Goal: Information Seeking & Learning: Learn about a topic

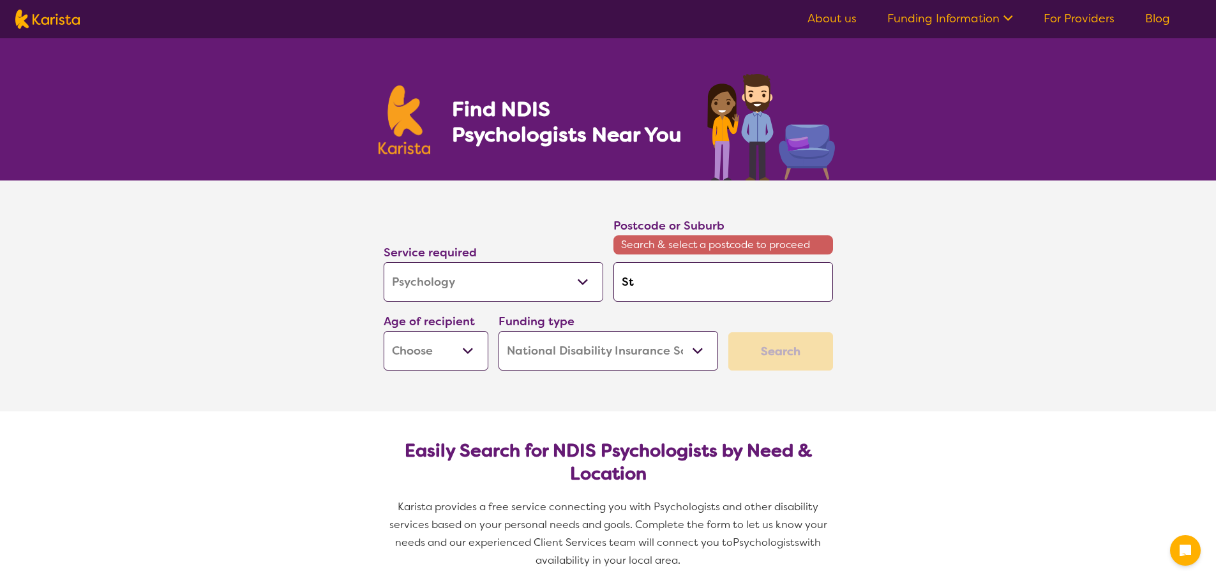
select select "Psychology"
select select "NDIS"
select select "Psychology"
select select "NDIS"
type input "Stra"
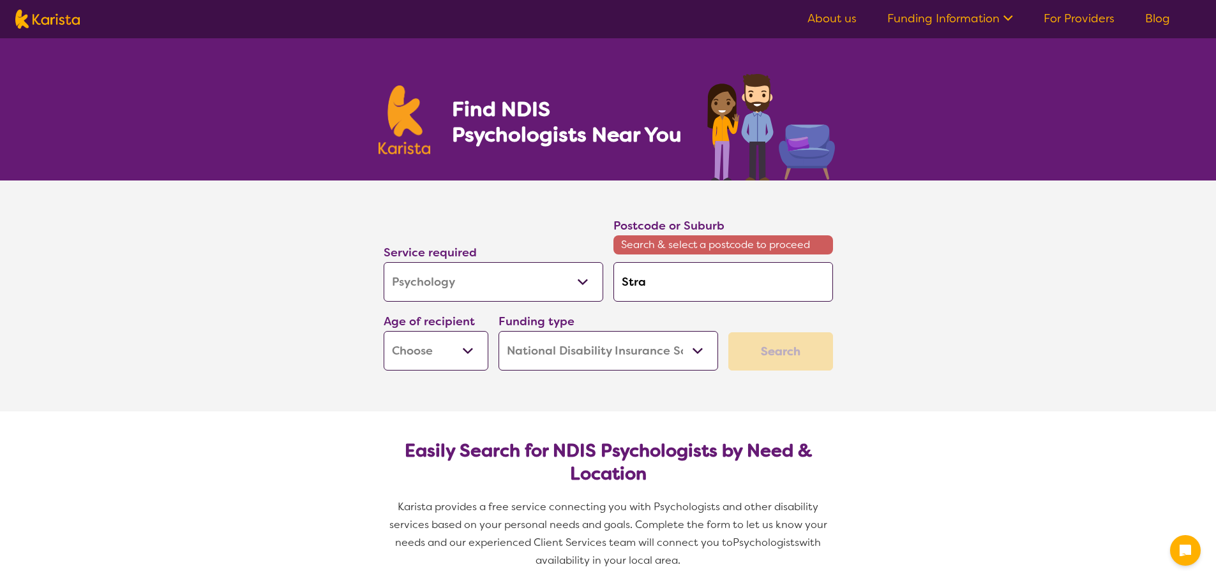
type input "Stra"
type input "Strat"
type input "Strath"
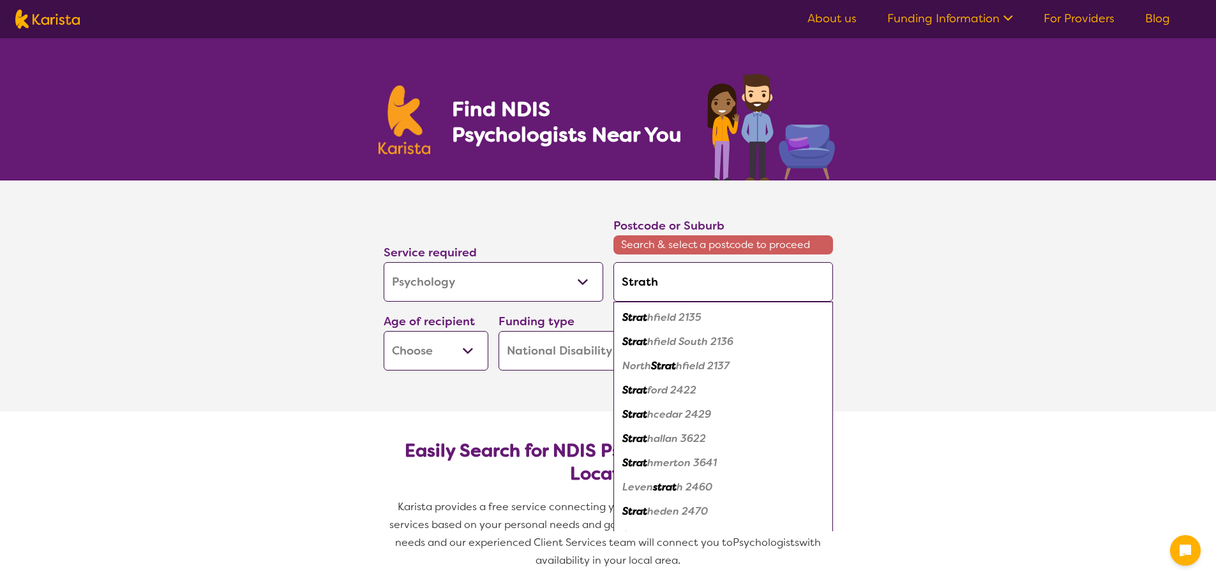
type input "Strath"
type input "Strathf"
type input "Strathfie"
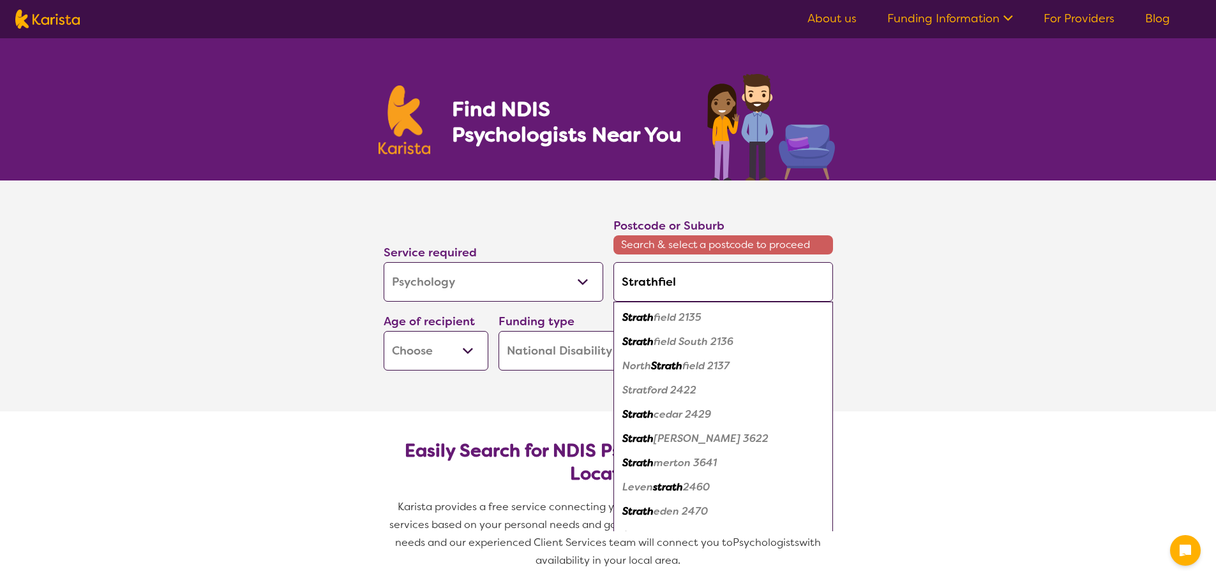
type input "Strathfield"
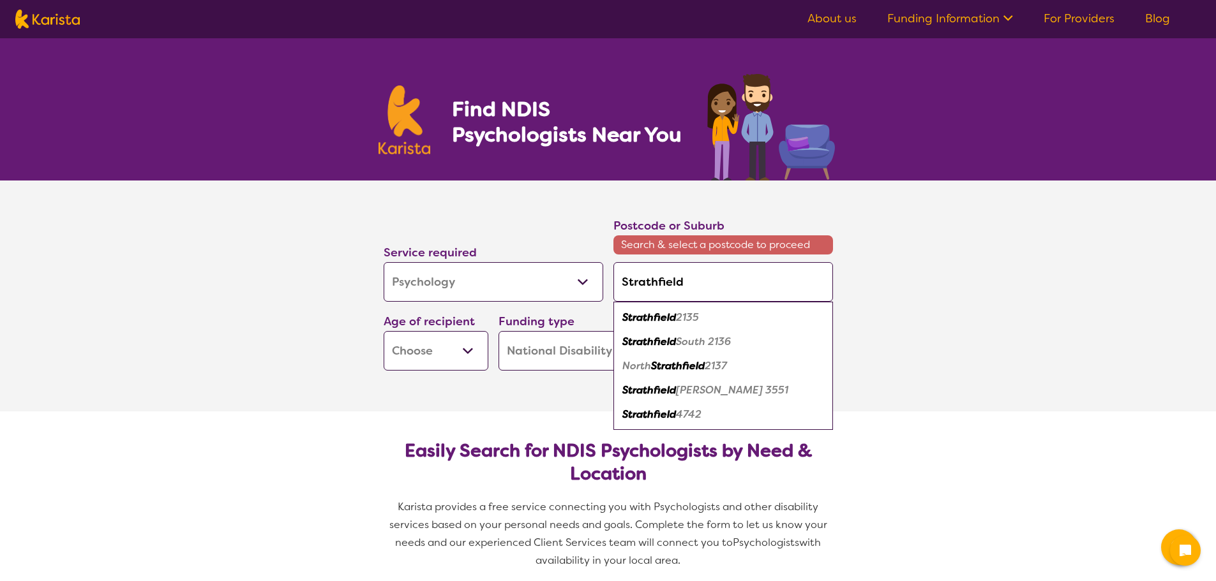
type input "Strathfield"
type input "Strathfield Sou"
type input "Strathfield Sout"
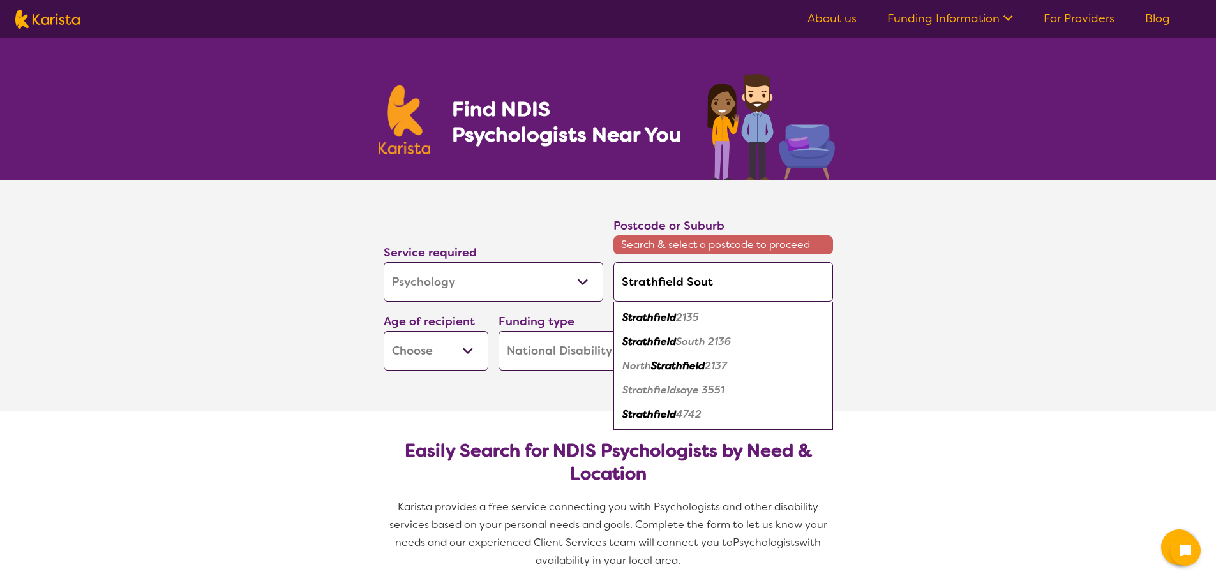
type input "Strathfield Sout"
type input "Strathfield South"
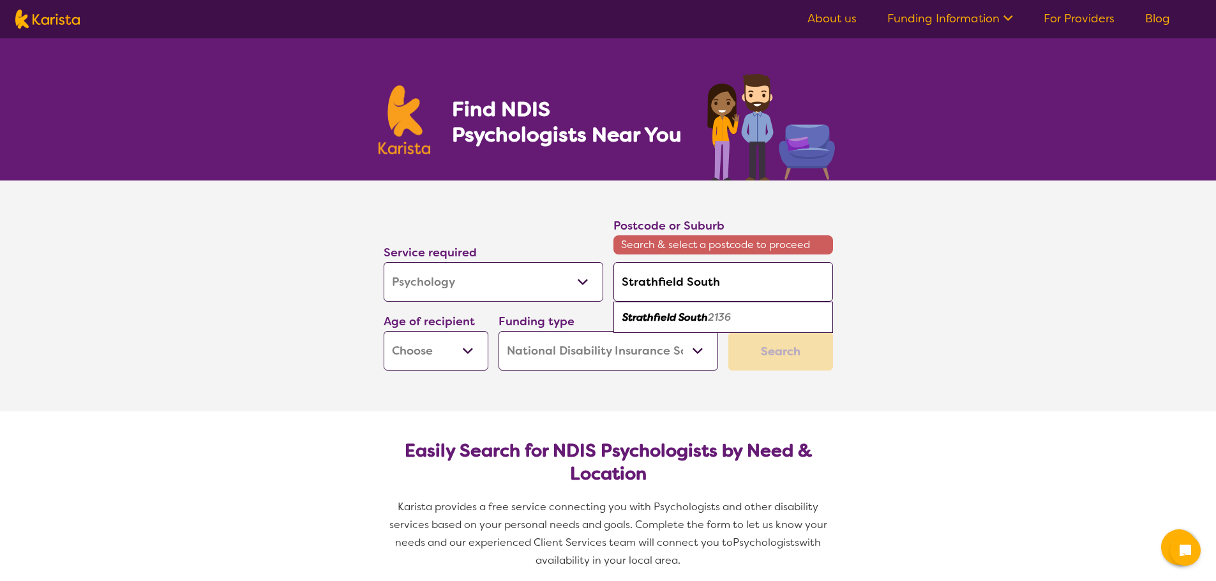
click at [466, 352] on select "Early Childhood - 0 to 9 Child - 10 to 11 Adolescent - 12 to 17 Adult - 18 to 6…" at bounding box center [436, 351] width 105 height 40
select select "AD"
click at [384, 331] on select "Early Childhood - 0 to 9 Child - 10 to 11 Adolescent - 12 to 17 Adult - 18 to 6…" at bounding box center [436, 351] width 105 height 40
select select "AD"
click at [581, 283] on select "Allied Health Assistant Assessment ([MEDICAL_DATA] or [MEDICAL_DATA]) Behaviour…" at bounding box center [494, 282] width 220 height 40
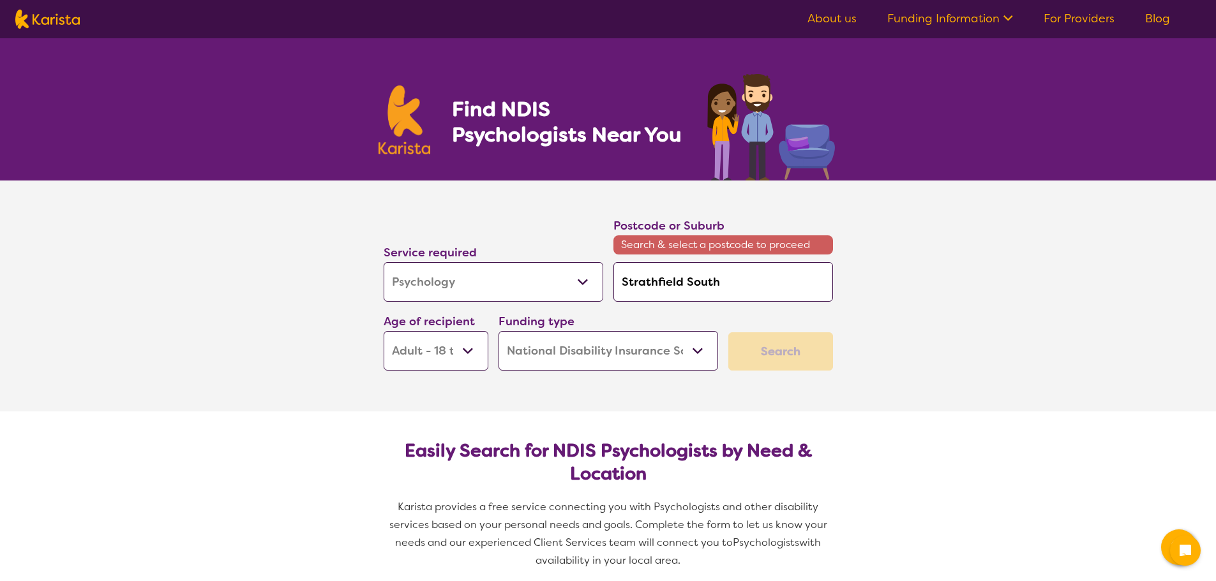
click at [384, 262] on select "Allied Health Assistant Assessment ([MEDICAL_DATA] or [MEDICAL_DATA]) Behaviour…" at bounding box center [494, 282] width 220 height 40
click at [422, 283] on select "Allied Health Assistant Assessment ([MEDICAL_DATA] or [MEDICAL_DATA]) Behaviour…" at bounding box center [494, 282] width 220 height 40
click at [384, 262] on select "Allied Health Assistant Assessment ([MEDICAL_DATA] or [MEDICAL_DATA]) Behaviour…" at bounding box center [494, 282] width 220 height 40
click at [561, 348] on select "Home Care Package (HCP) National Disability Insurance Scheme (NDIS) I don't know" at bounding box center [608, 351] width 220 height 40
click at [498, 331] on select "Home Care Package (HCP) National Disability Insurance Scheme (NDIS) I don't know" at bounding box center [608, 351] width 220 height 40
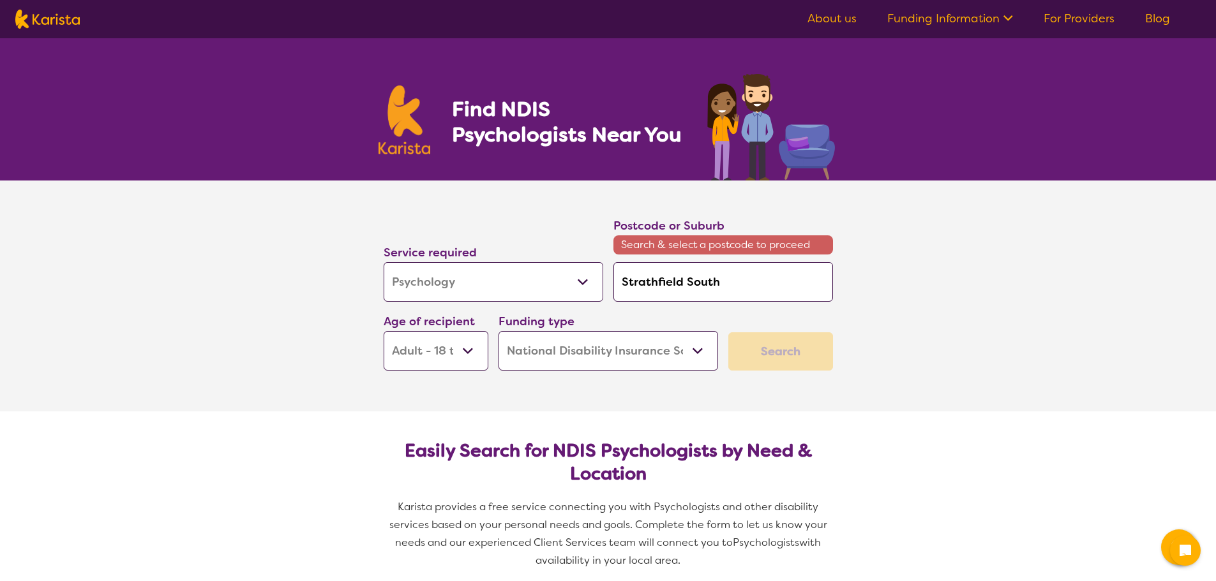
click at [727, 244] on span "Search & select a postcode to proceed" at bounding box center [723, 244] width 220 height 19
click at [725, 280] on input "Strathfield South" at bounding box center [723, 282] width 220 height 40
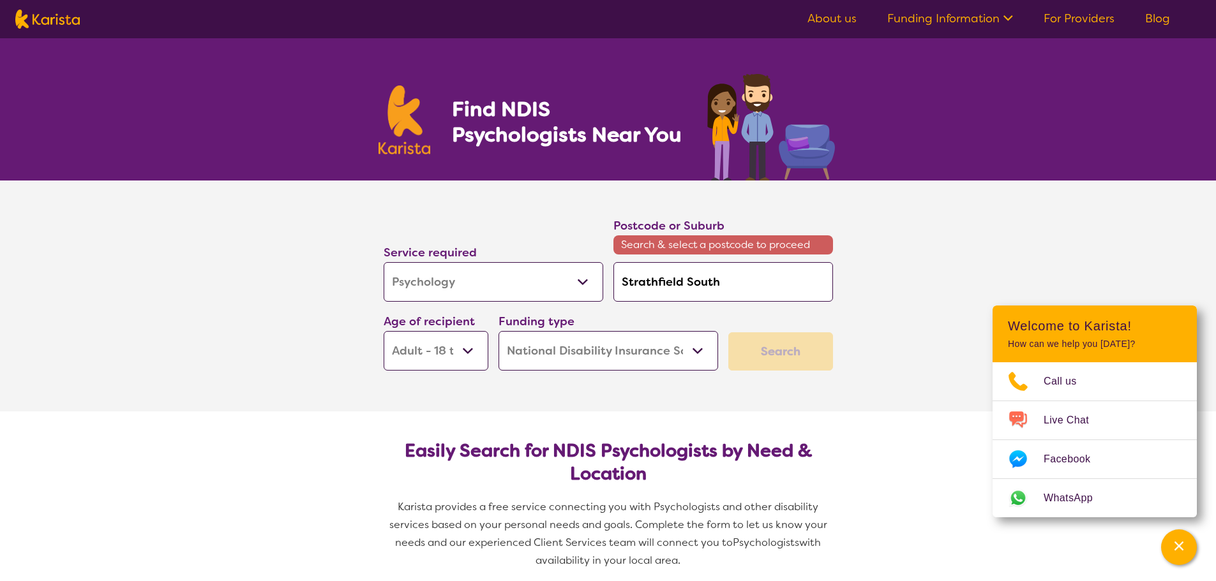
type input "Strathfield Sout"
type input "Strathfield Sou"
type input "Strathfield So"
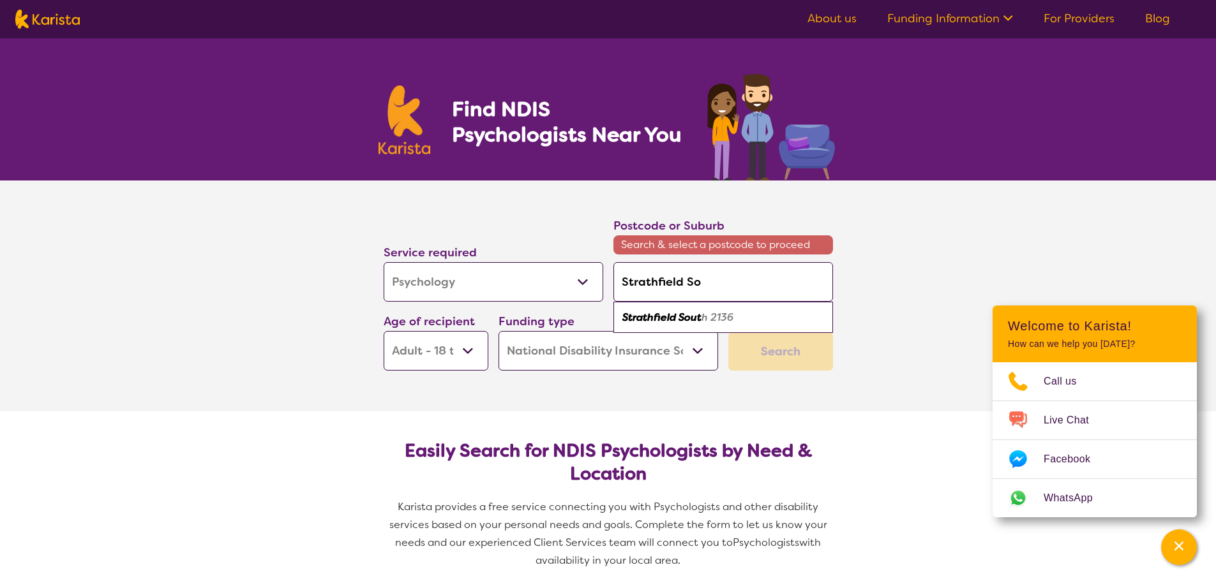
type input "Strathfield So"
type input "Strathfield S"
click at [726, 319] on em "outh 2136" at bounding box center [708, 317] width 49 height 13
type input "2136"
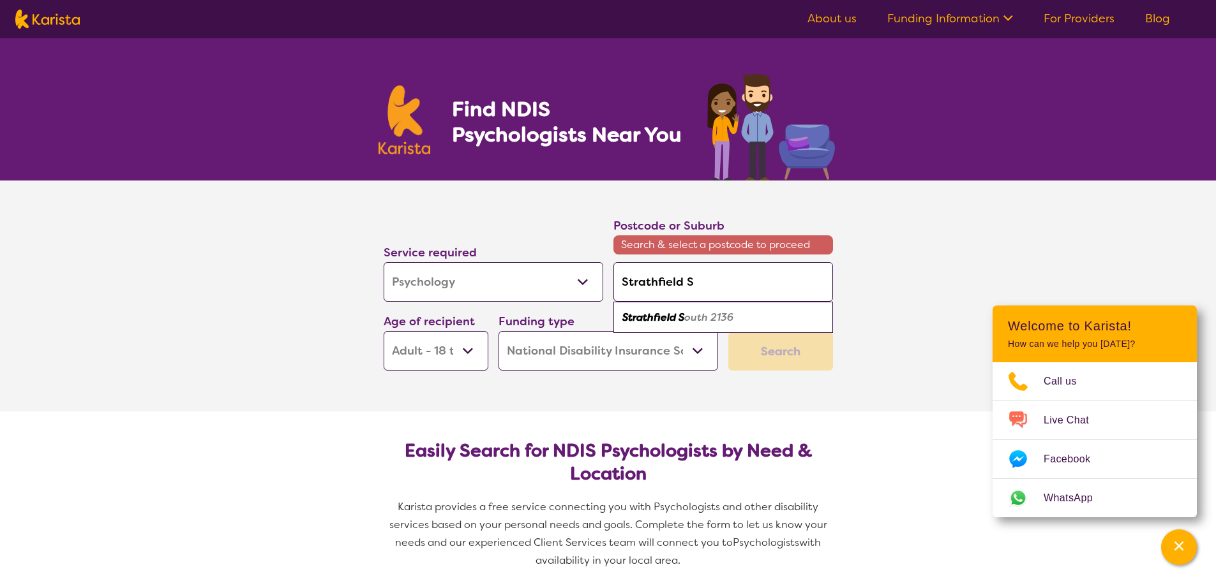
type input "2136"
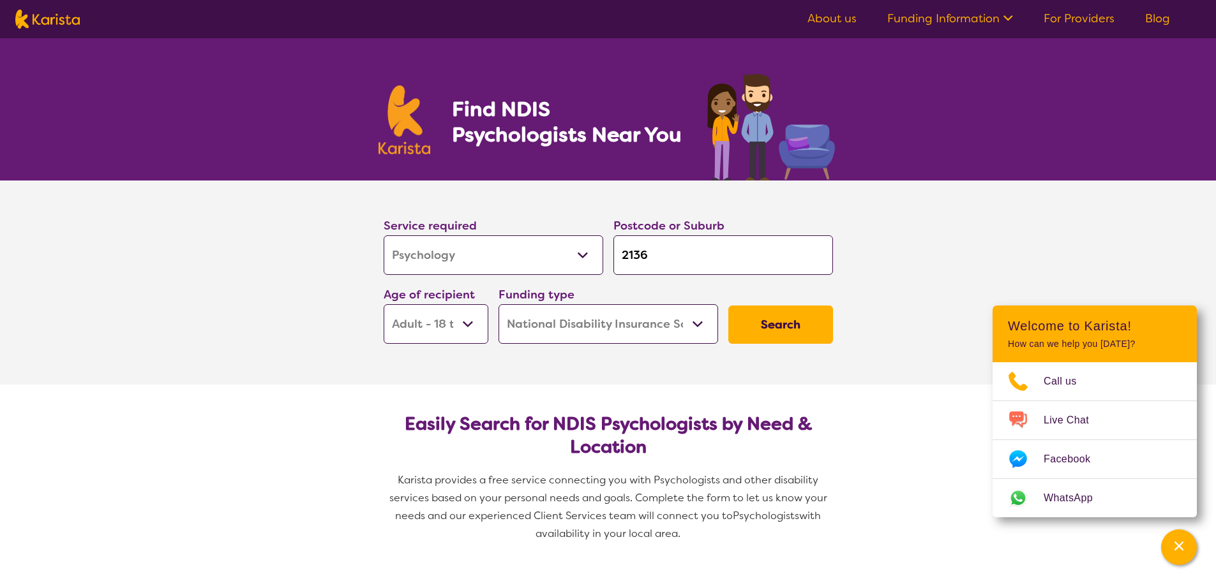
click at [772, 325] on button "Search" at bounding box center [780, 325] width 105 height 38
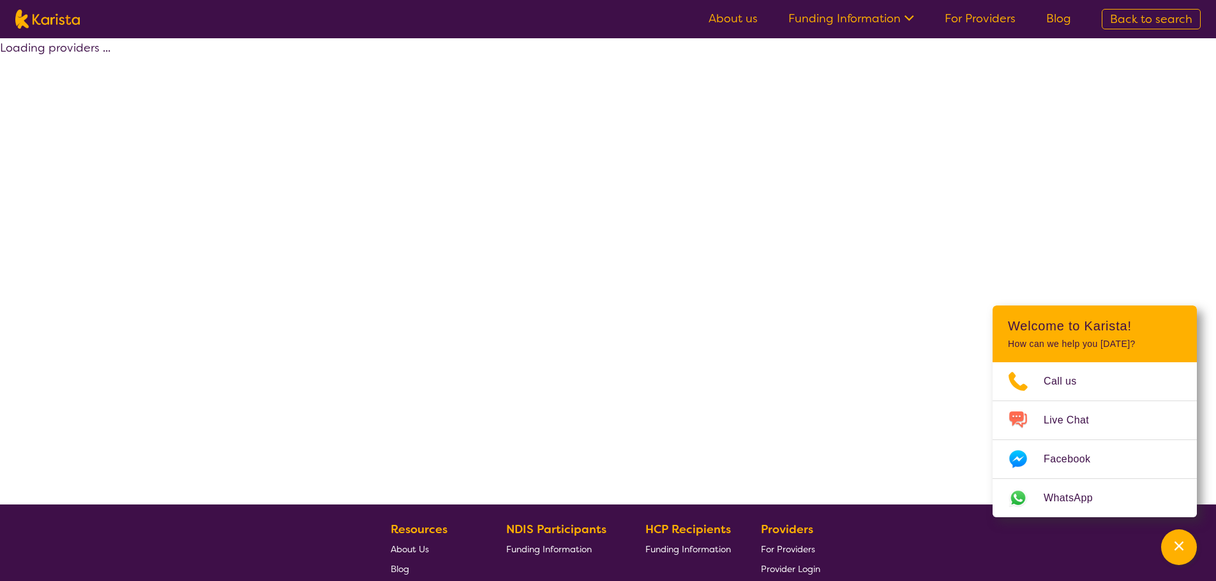
select select "by_score"
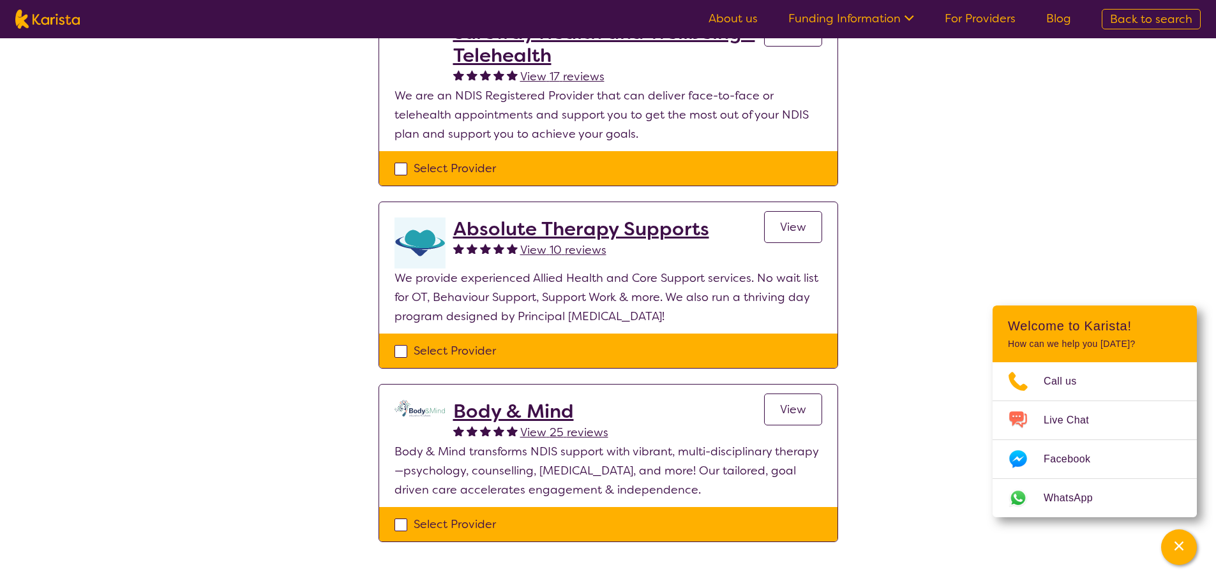
scroll to position [255, 0]
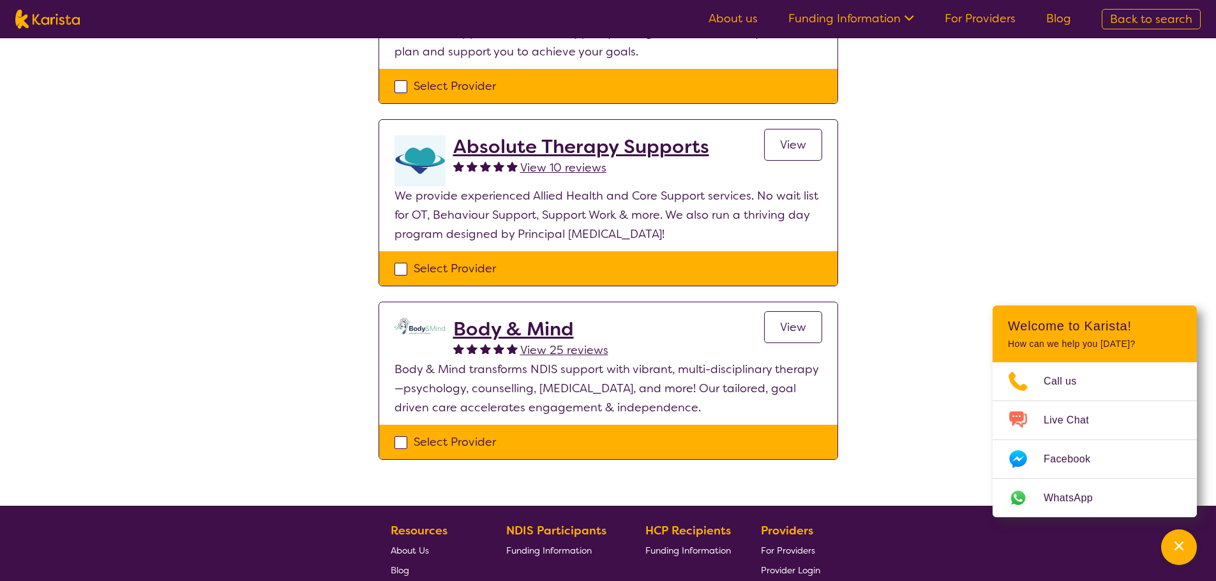
click at [235, 255] on div "Select one or more providers and click the 'NEXT' button to proceed 1 - 3 of 3 …" at bounding box center [608, 144] width 1216 height 723
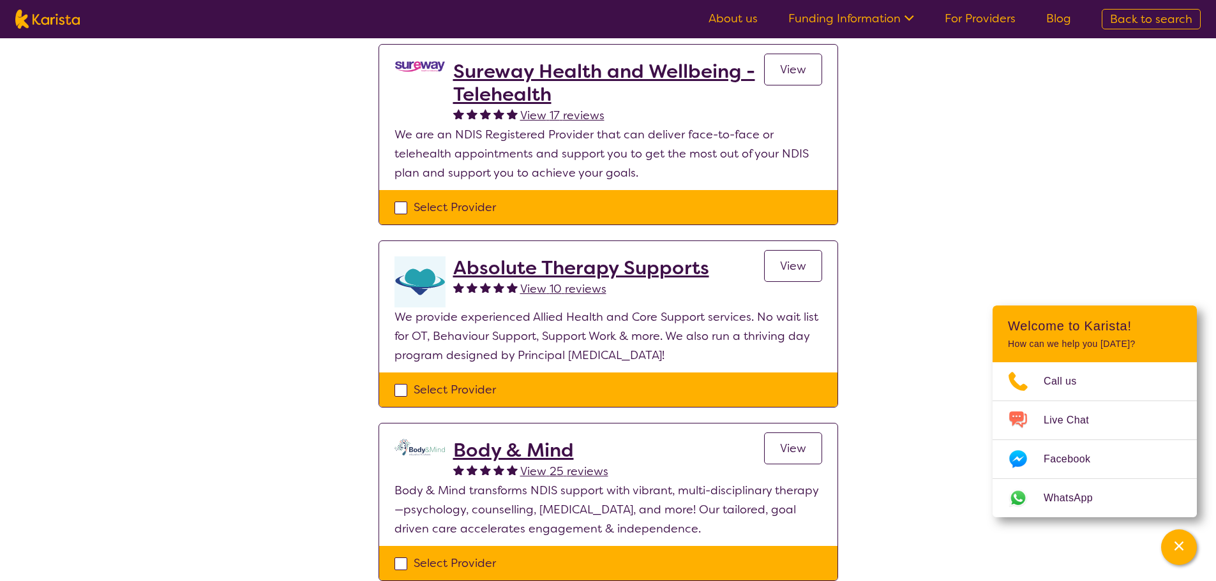
scroll to position [85, 0]
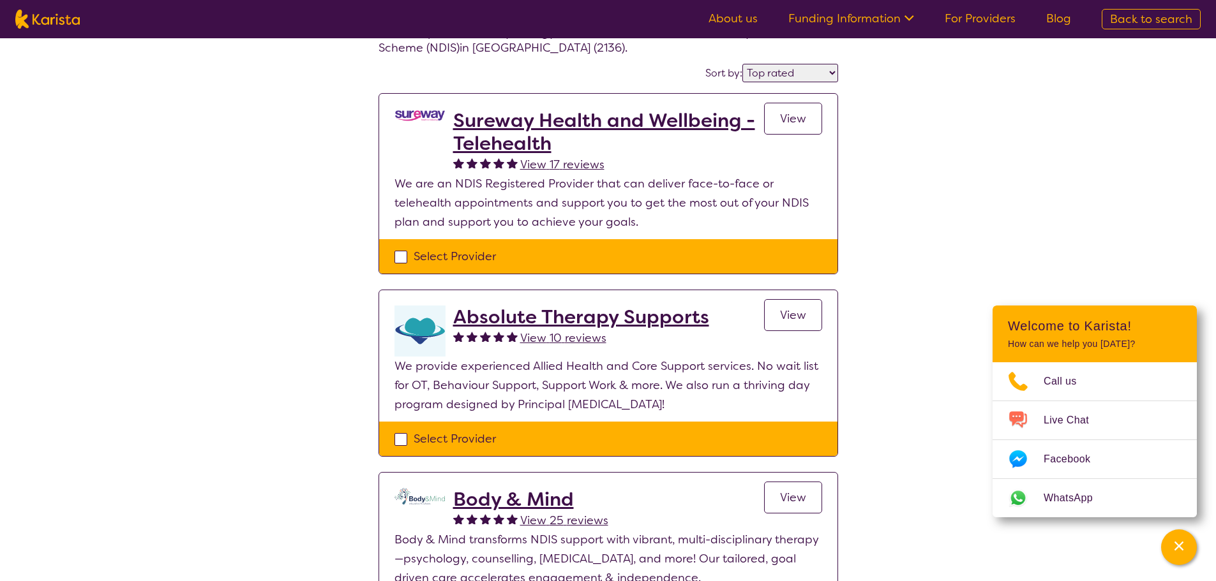
drag, startPoint x: 289, startPoint y: 332, endPoint x: 212, endPoint y: 331, distance: 77.2
click at [212, 331] on div "Select one or more providers and click the 'NEXT' button to proceed 1 - 3 of 3 …" at bounding box center [608, 314] width 1216 height 723
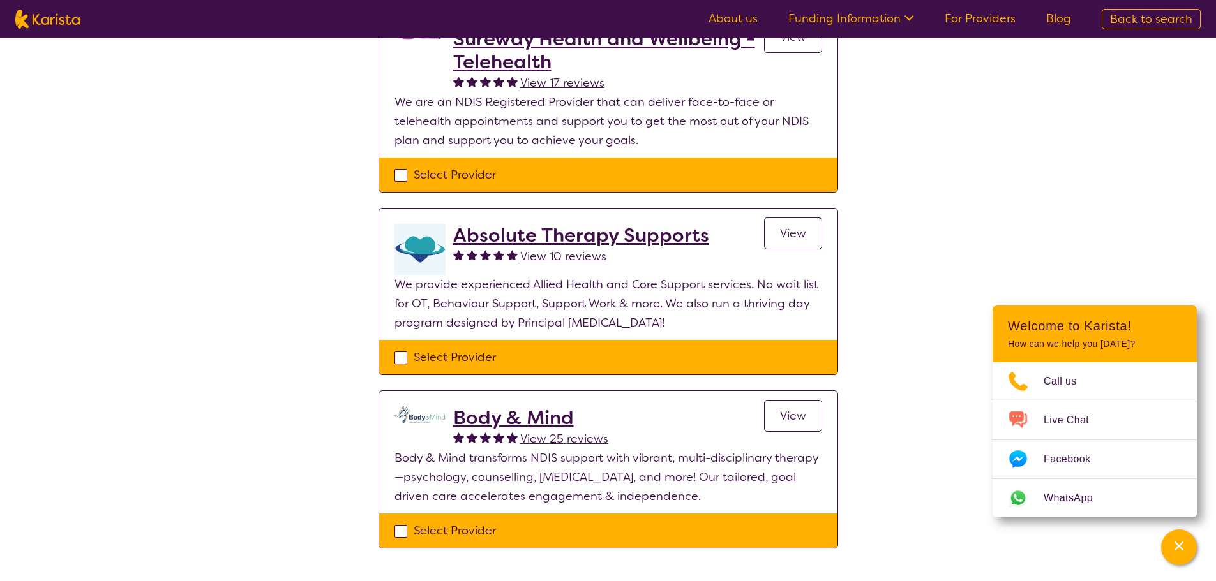
scroll to position [170, 0]
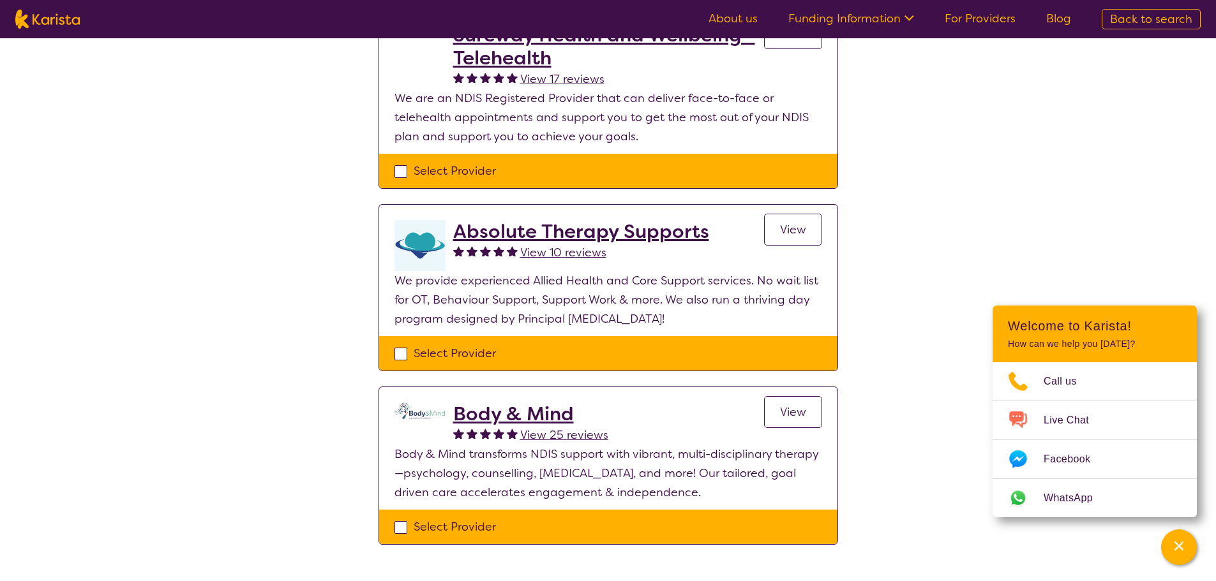
click at [619, 235] on h2 "Absolute Therapy Supports" at bounding box center [581, 231] width 256 height 23
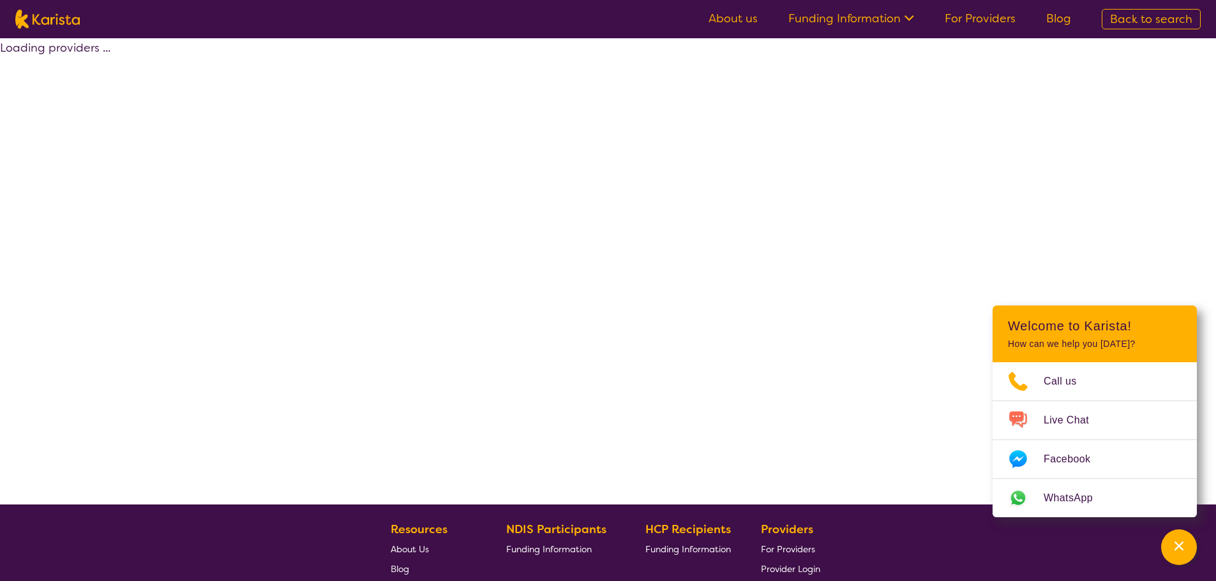
scroll to position [170, 0]
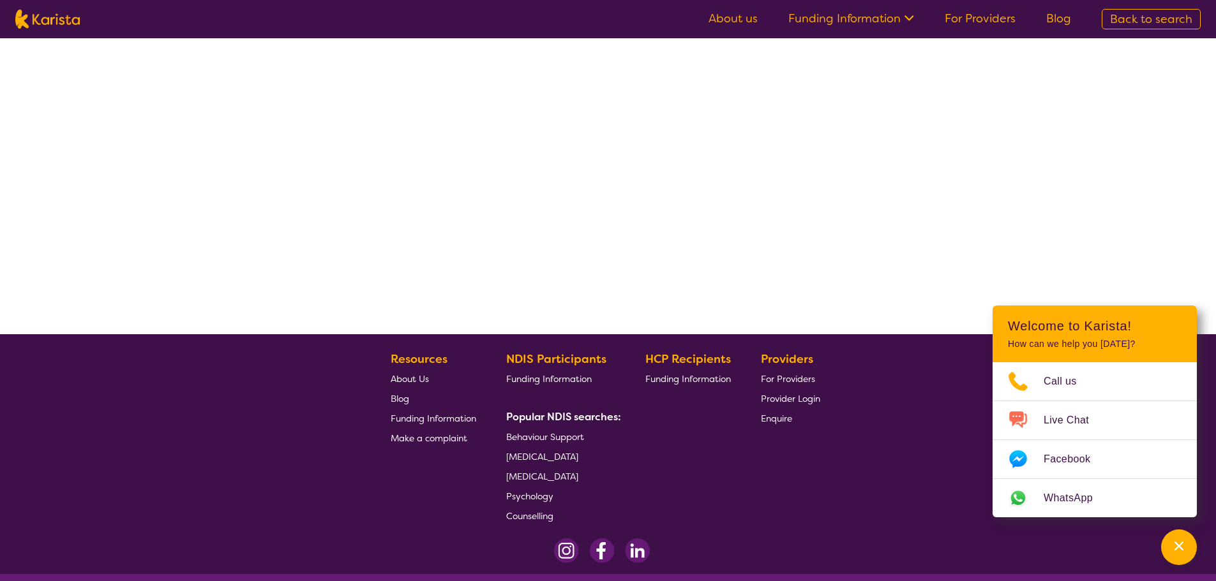
select select "by_score"
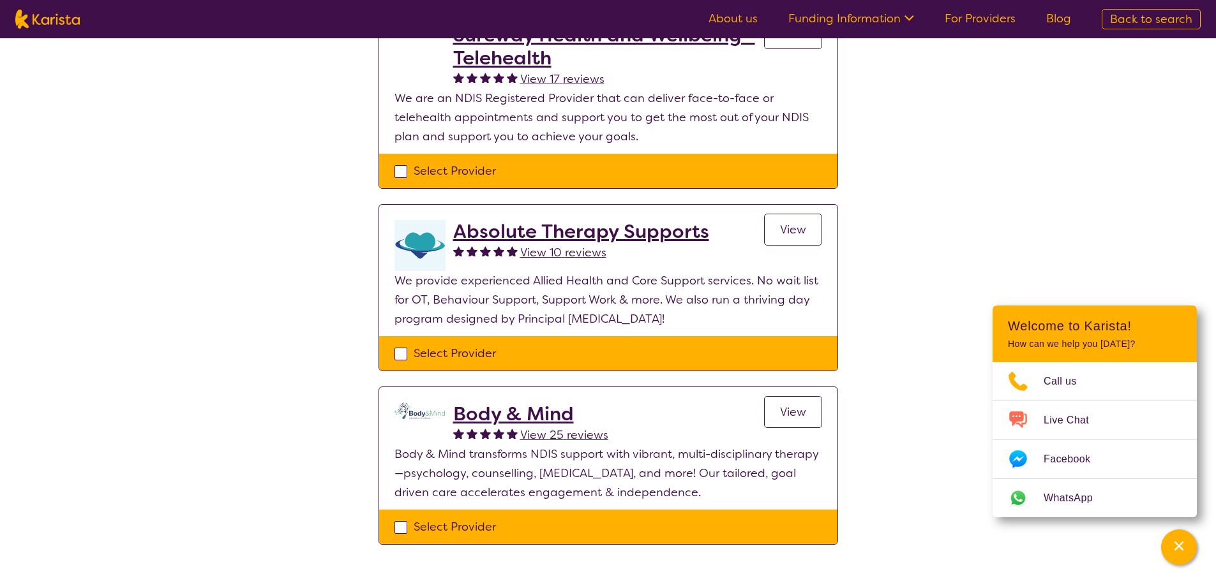
click at [532, 418] on h2 "Body & Mind" at bounding box center [530, 414] width 155 height 23
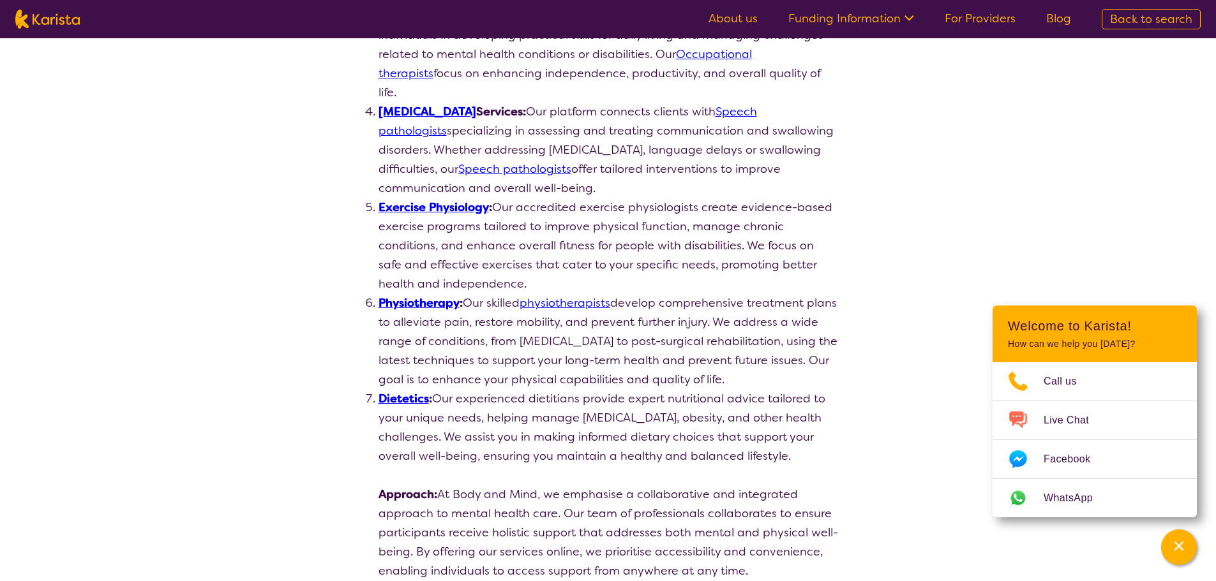
scroll to position [766, 0]
